Goal: Information Seeking & Learning: Understand process/instructions

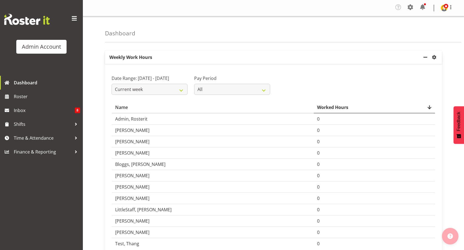
click at [448, 236] on img "button" at bounding box center [451, 236] width 6 height 6
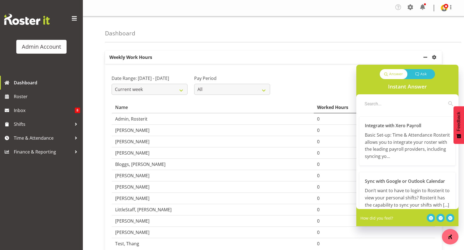
click at [403, 129] on div "Integrate with Xero Payroll Basic Set-up: Time & Attendance Rosterit allows you…" at bounding box center [407, 140] width 97 height 49
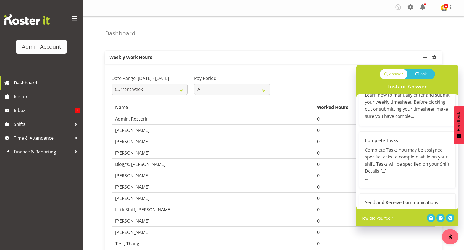
scroll to position [497, 0]
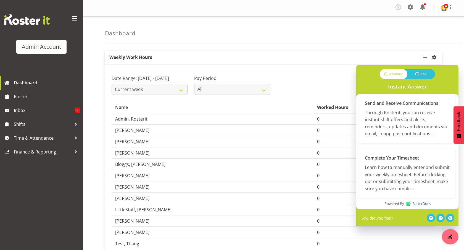
click at [381, 44] on div "Dashboard Weekly Work Hours Week start day Monday Tuesday Wednesday Thursday Fr…" at bounding box center [273, 141] width 381 height 251
click at [72, 20] on span at bounding box center [74, 18] width 9 height 9
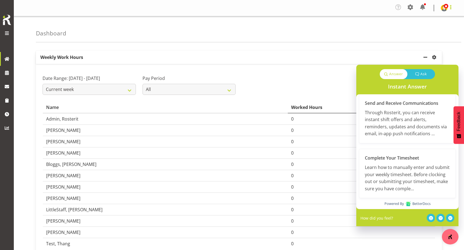
click at [448, 8] on span at bounding box center [451, 7] width 7 height 7
click at [408, 68] on div "Answer Ask" at bounding box center [408, 72] width 102 height 14
click at [425, 56] on span "minimize" at bounding box center [425, 57] width 7 height 7
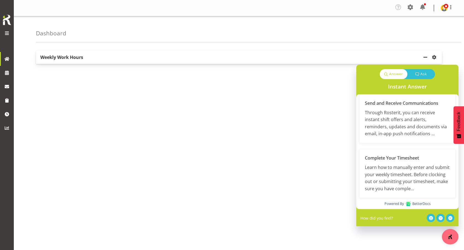
click at [457, 121] on span "Feedback" at bounding box center [459, 121] width 5 height 19
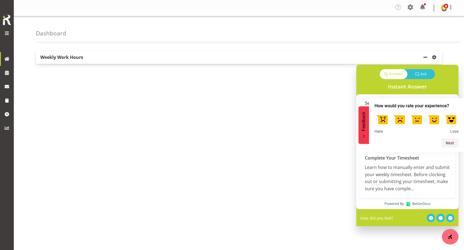
click at [425, 54] on span "minimize" at bounding box center [425, 57] width 7 height 7
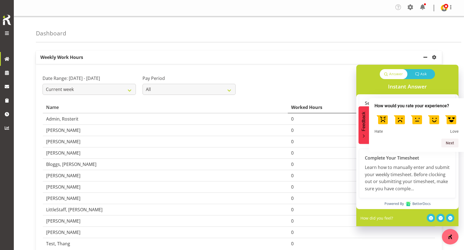
click at [425, 55] on span "minimize" at bounding box center [425, 57] width 7 height 7
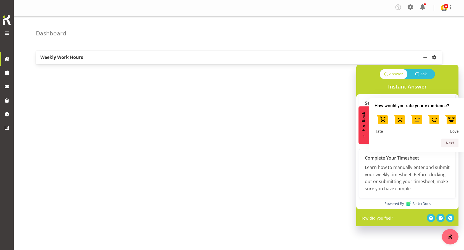
click at [425, 55] on span "minimize" at bounding box center [425, 57] width 7 height 7
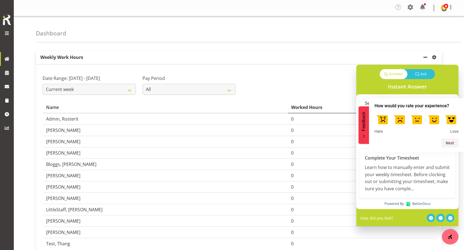
click at [427, 56] on span "minimize" at bounding box center [425, 57] width 7 height 7
